Goal: Task Accomplishment & Management: Manage account settings

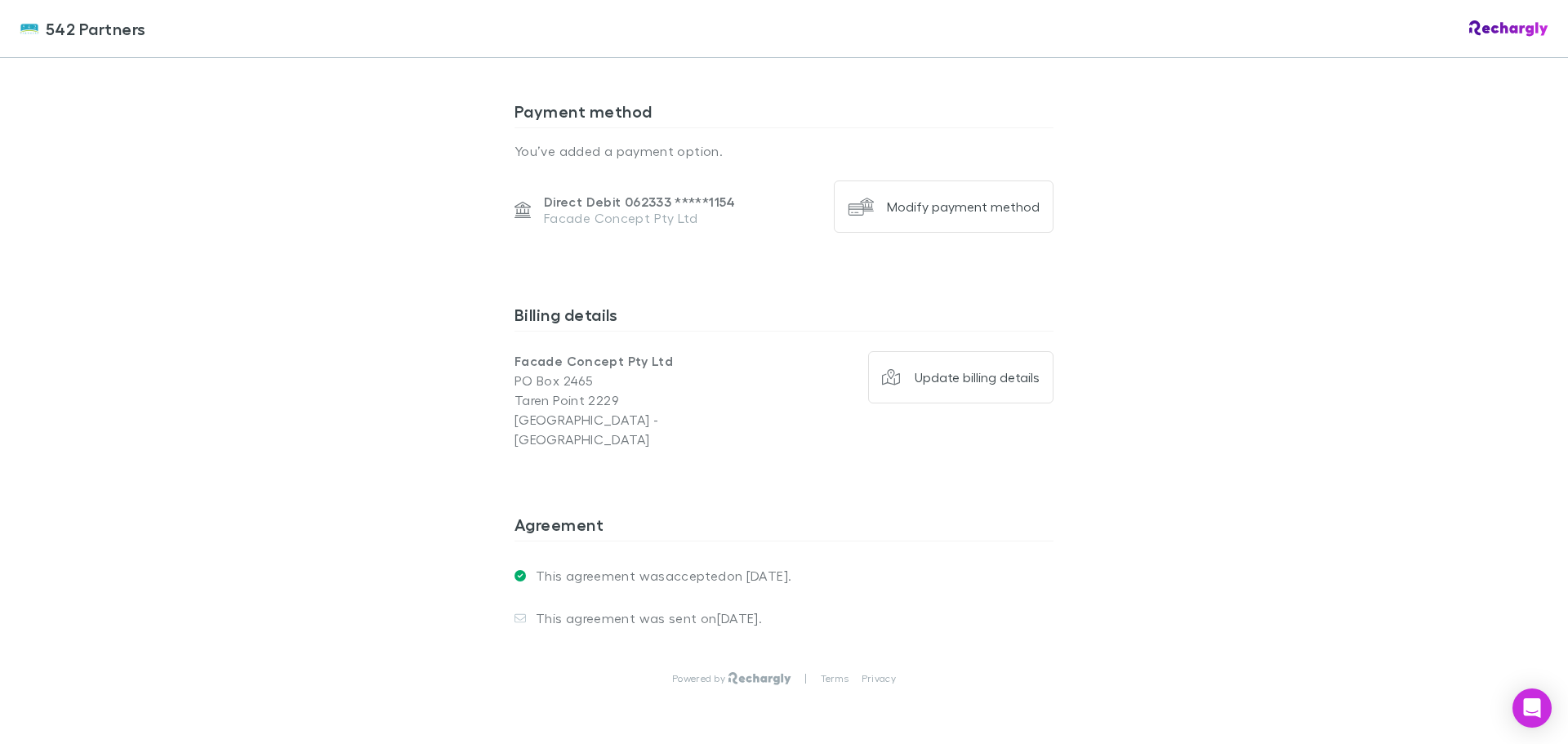
scroll to position [980, 0]
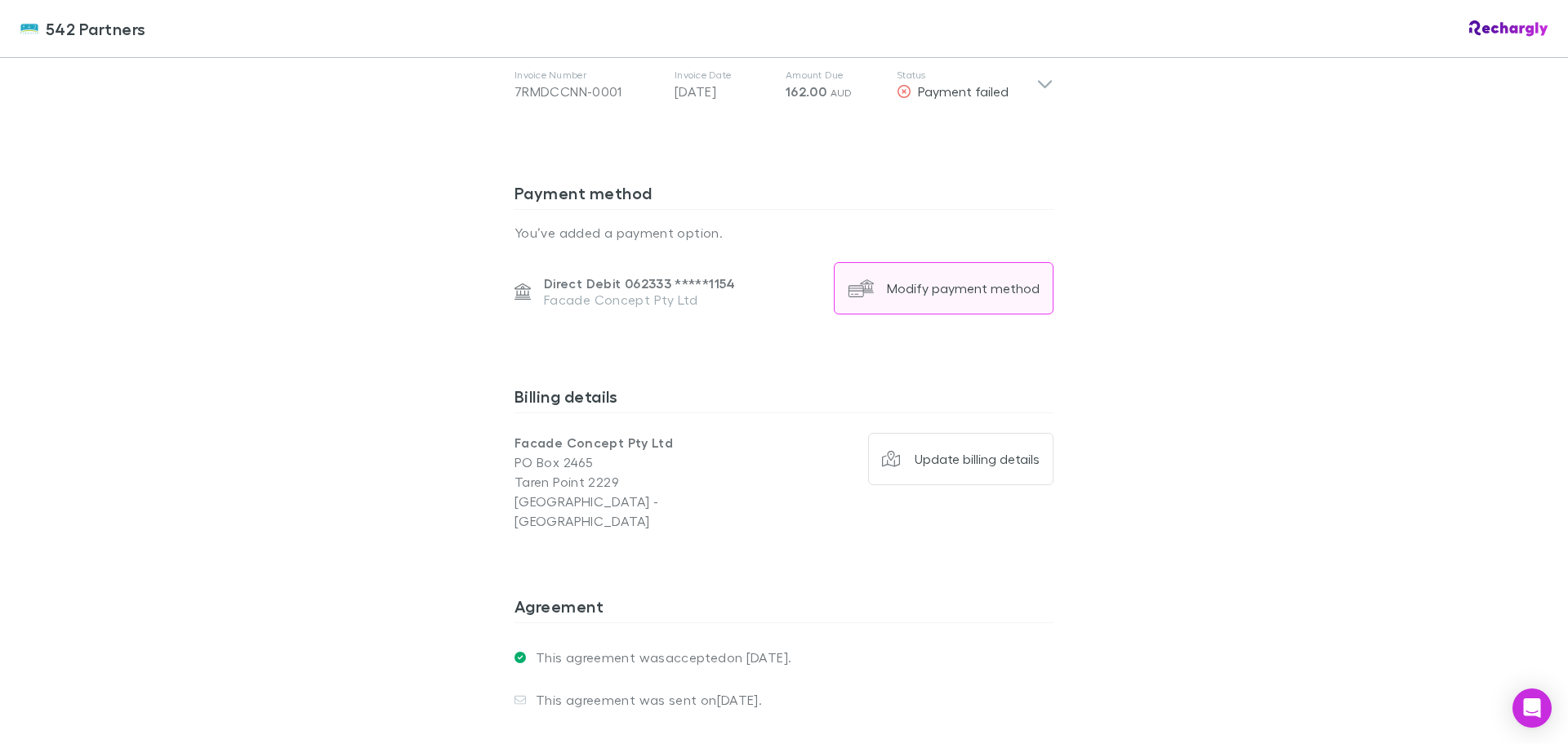
click at [988, 291] on div "Modify payment method" at bounding box center [963, 288] width 153 height 16
